Goal: Navigation & Orientation: Understand site structure

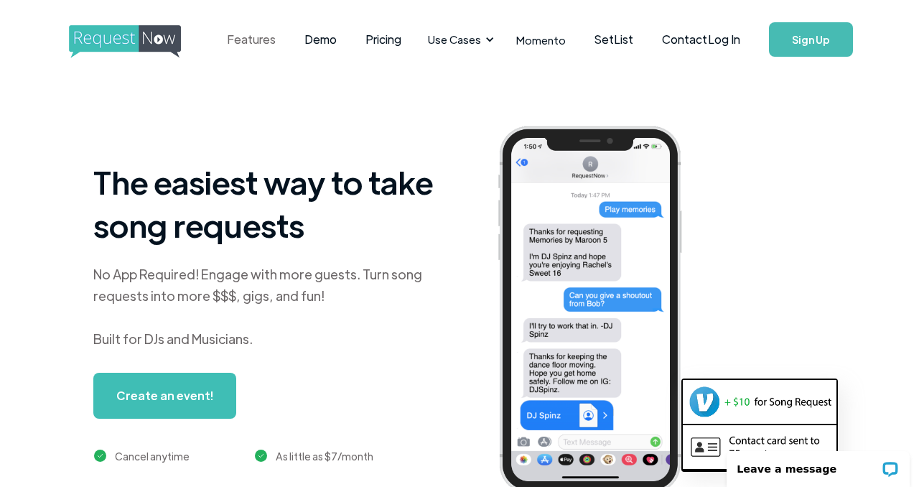
click at [238, 47] on link "Features" at bounding box center [252, 39] width 78 height 45
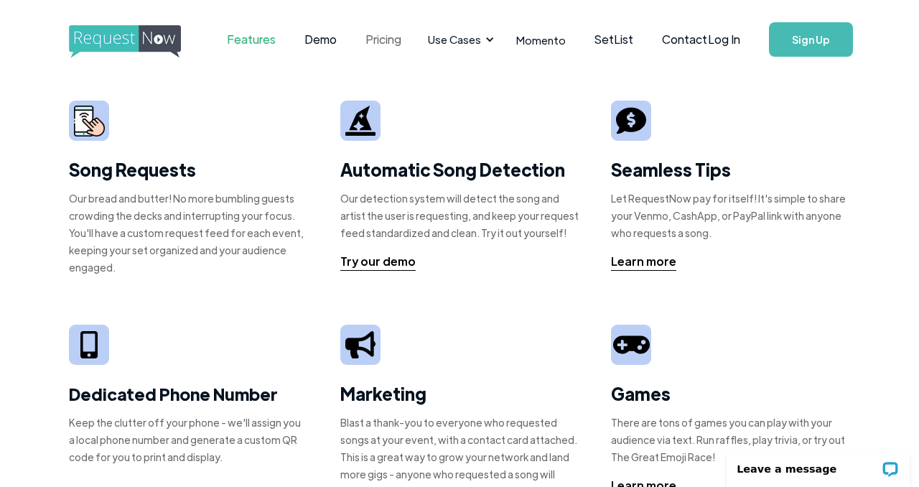
click at [379, 39] on link "Pricing" at bounding box center [383, 39] width 65 height 45
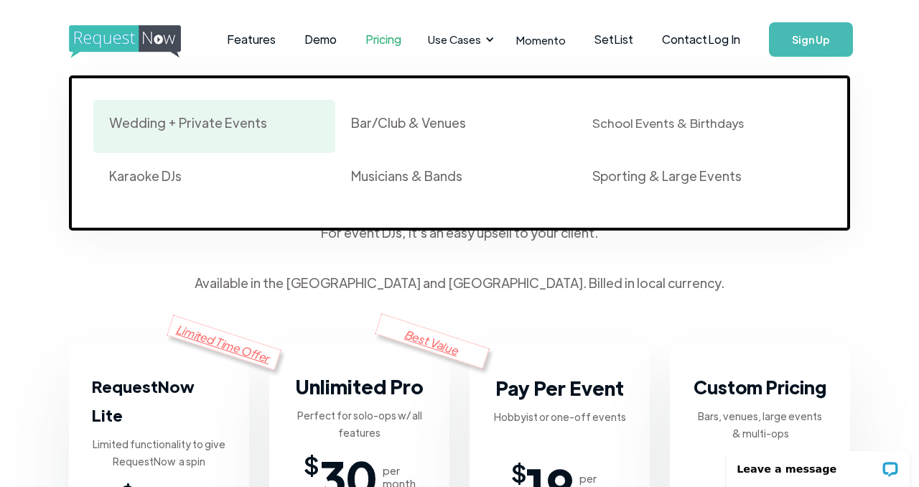
click at [201, 138] on div "Wedding + Private Events" at bounding box center [214, 126] width 210 height 24
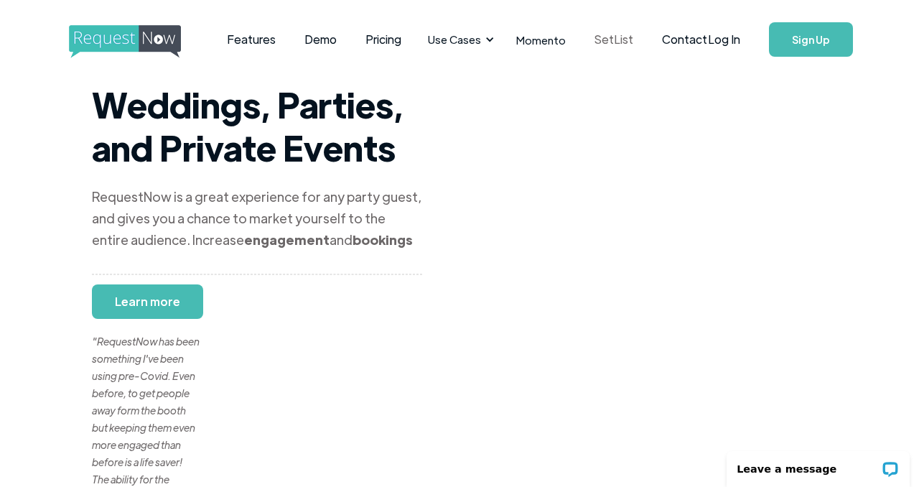
click at [608, 37] on link "SetList" at bounding box center [614, 39] width 68 height 45
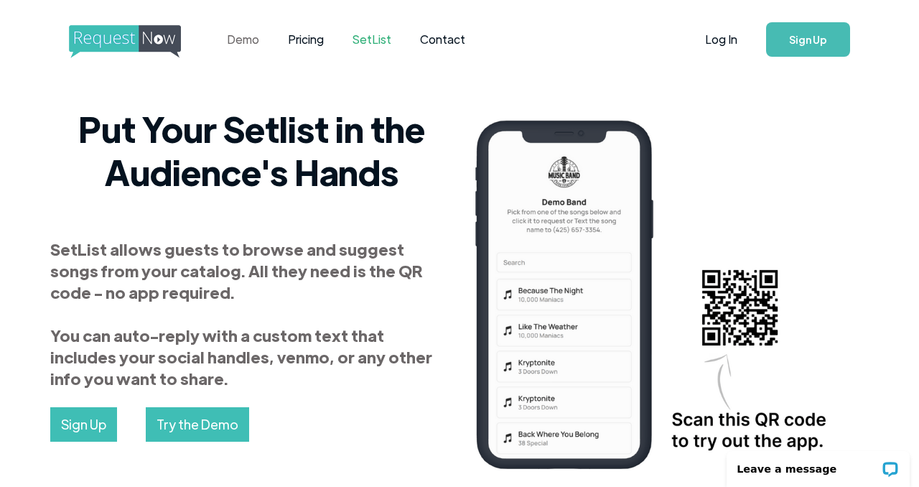
click at [246, 39] on link "Demo" at bounding box center [243, 39] width 61 height 45
